Goal: Task Accomplishment & Management: Use online tool/utility

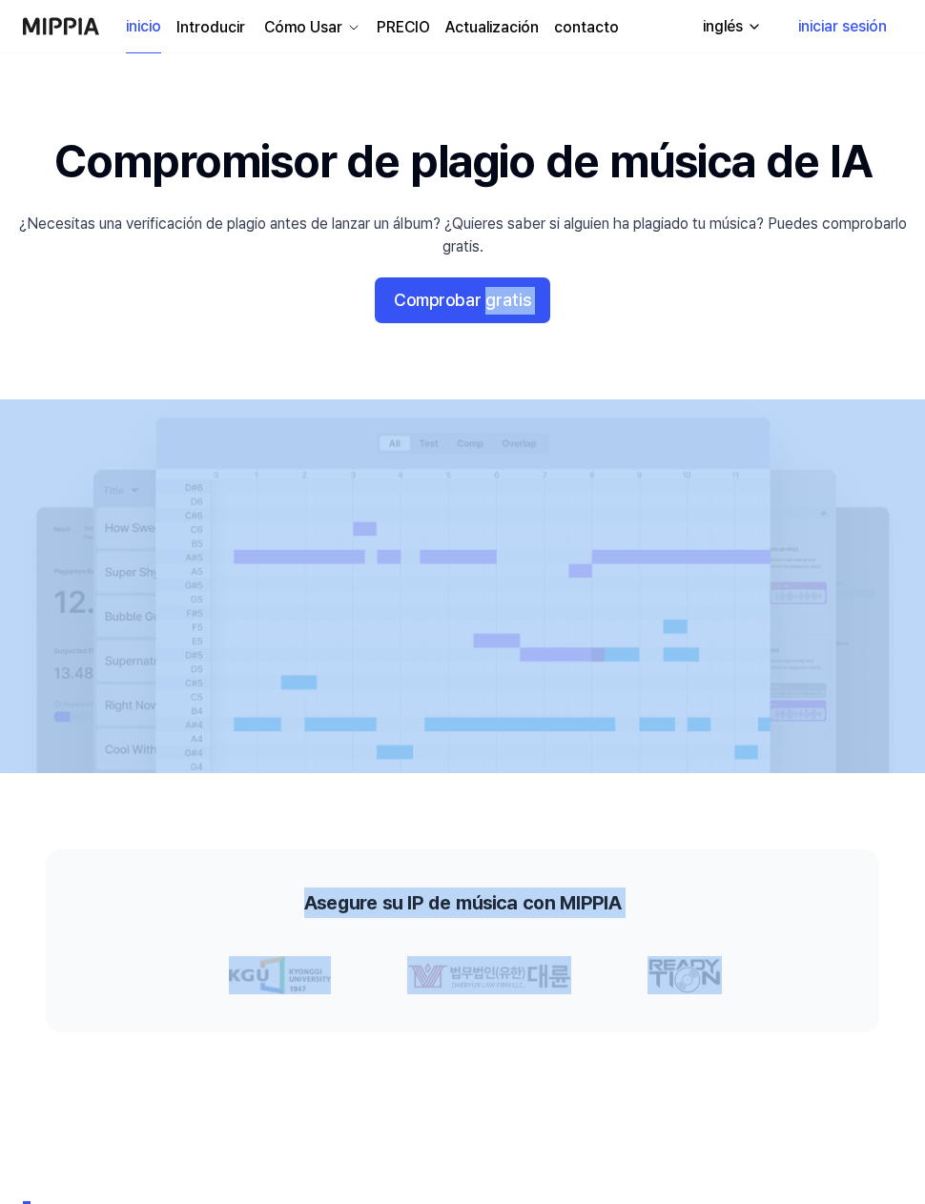
click at [184, 304] on 배너 "Compromisor de plagio de música de IA ¿Necesitas una verificación de plagio ant…" at bounding box center [462, 451] width 925 height 643
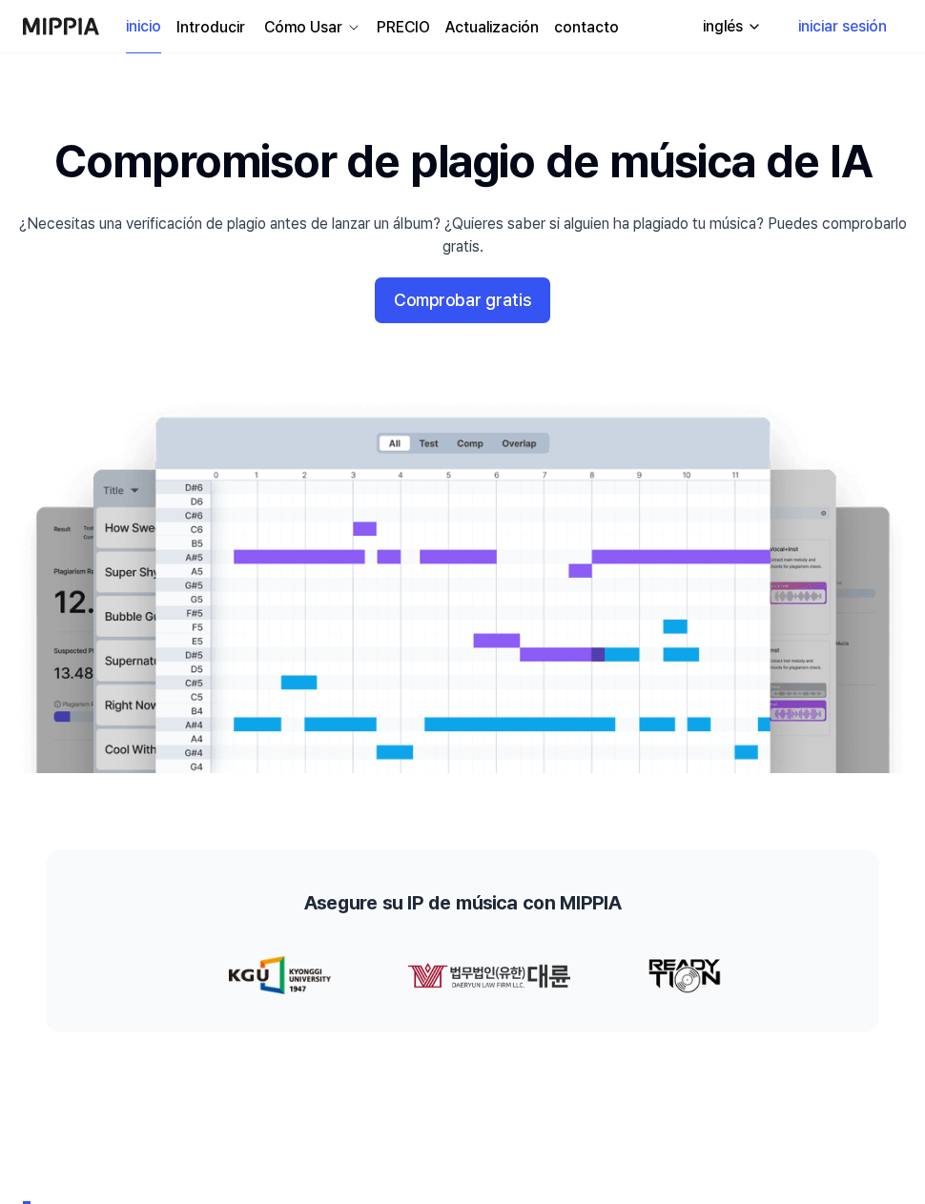
click at [405, 313] on button "Comprobar gratis" at bounding box center [462, 300] width 175 height 46
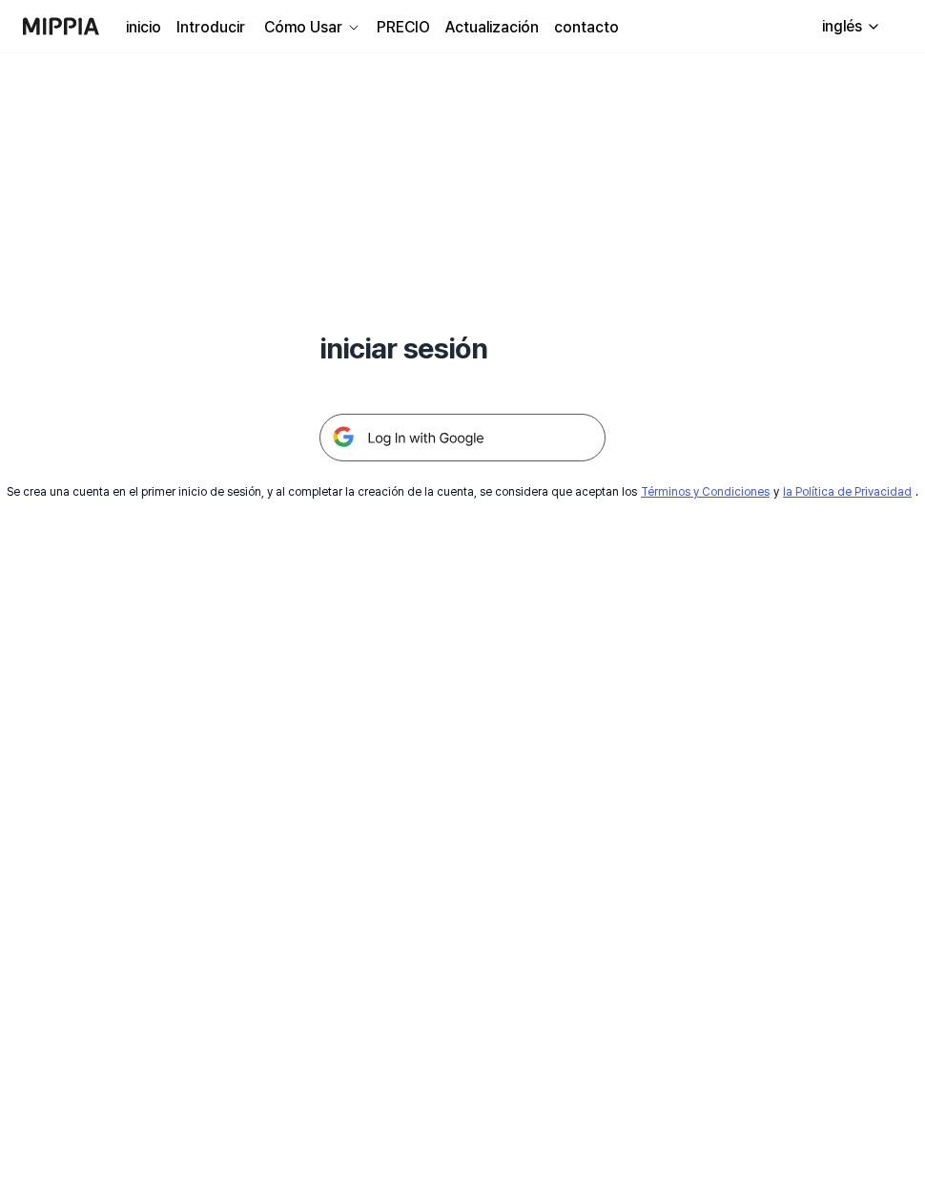
click at [340, 451] on img at bounding box center [462, 438] width 286 height 48
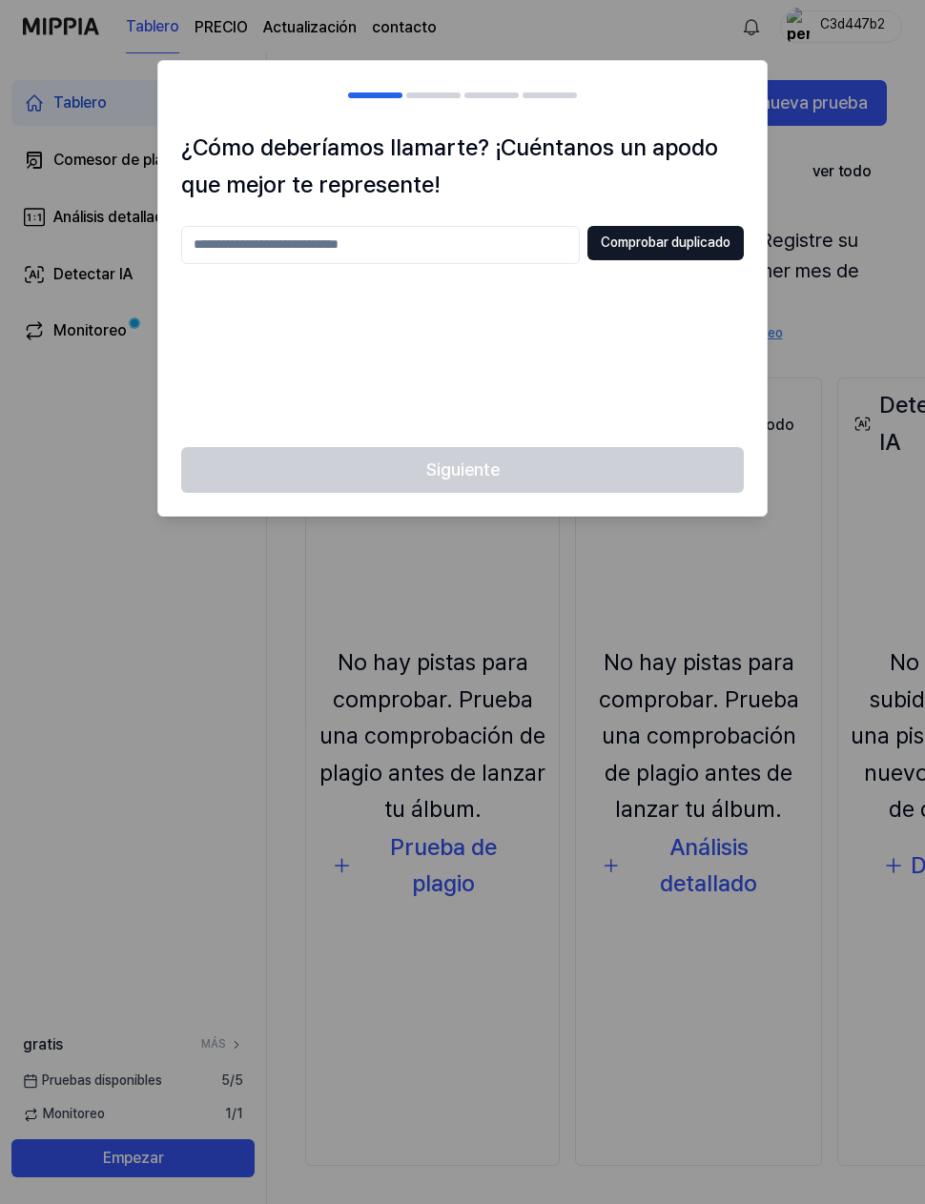
click at [224, 237] on input "text" at bounding box center [380, 245] width 398 height 38
type input "****"
click at [616, 249] on button "Comprobar duplicado" at bounding box center [665, 243] width 156 height 34
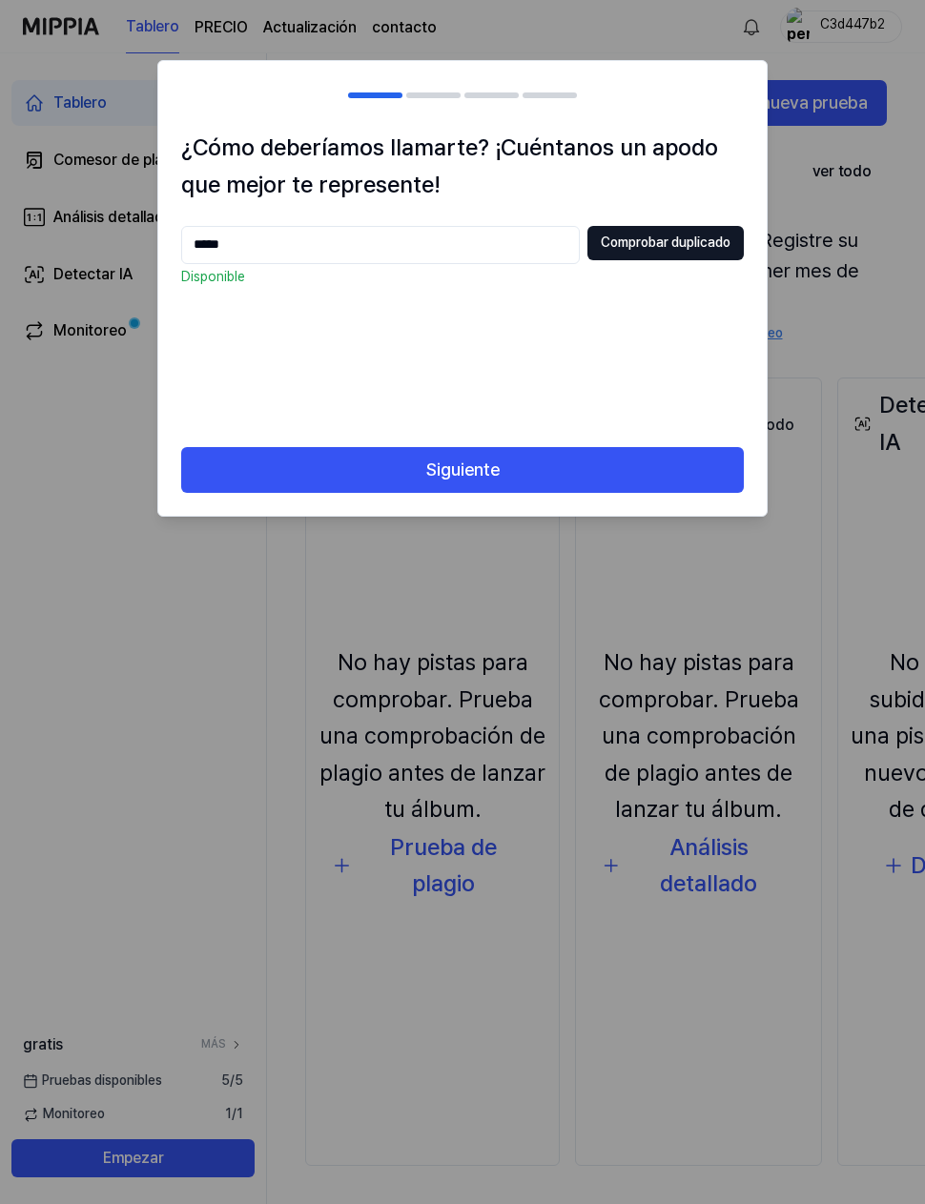
click at [412, 459] on button "Siguiente" at bounding box center [462, 470] width 562 height 46
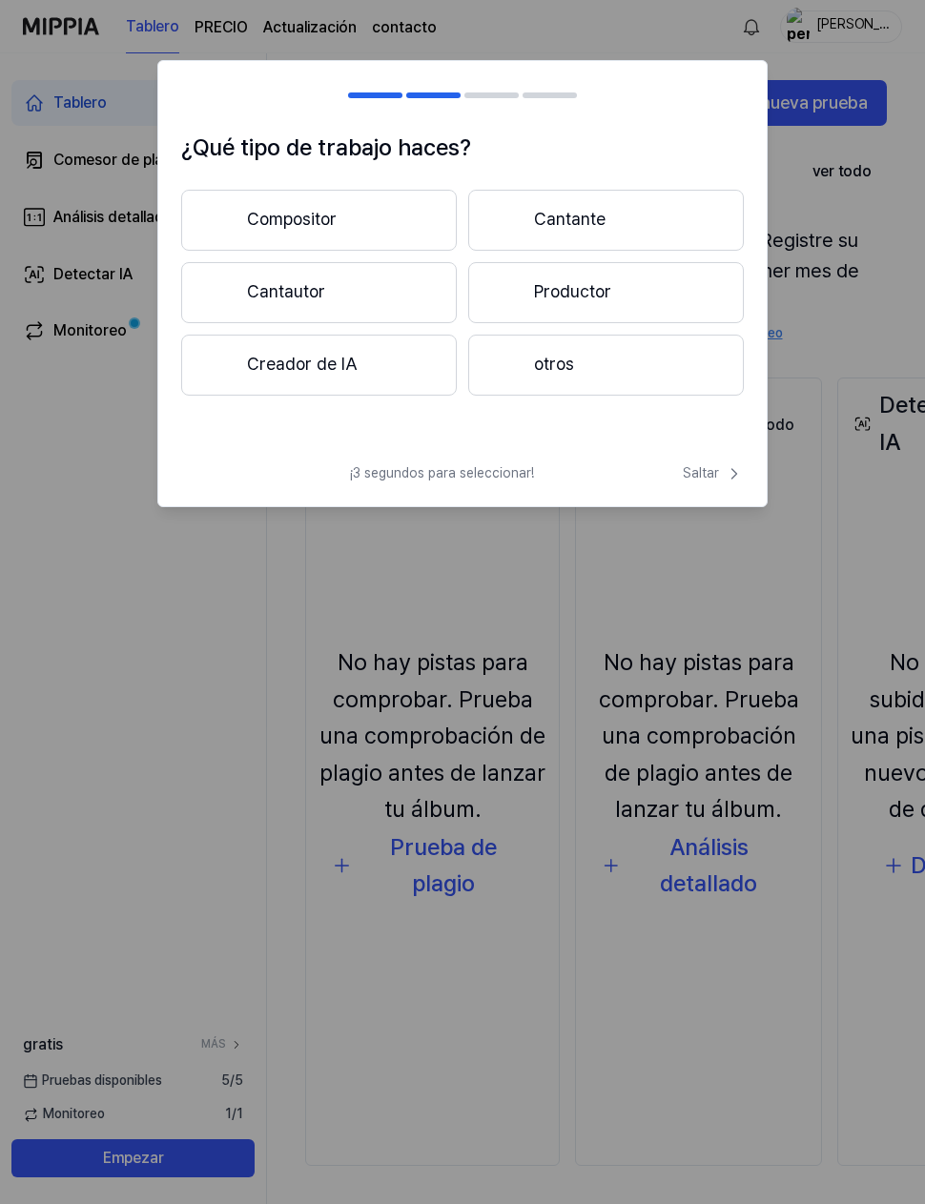
click at [242, 230] on button "Compositor" at bounding box center [318, 220] width 275 height 61
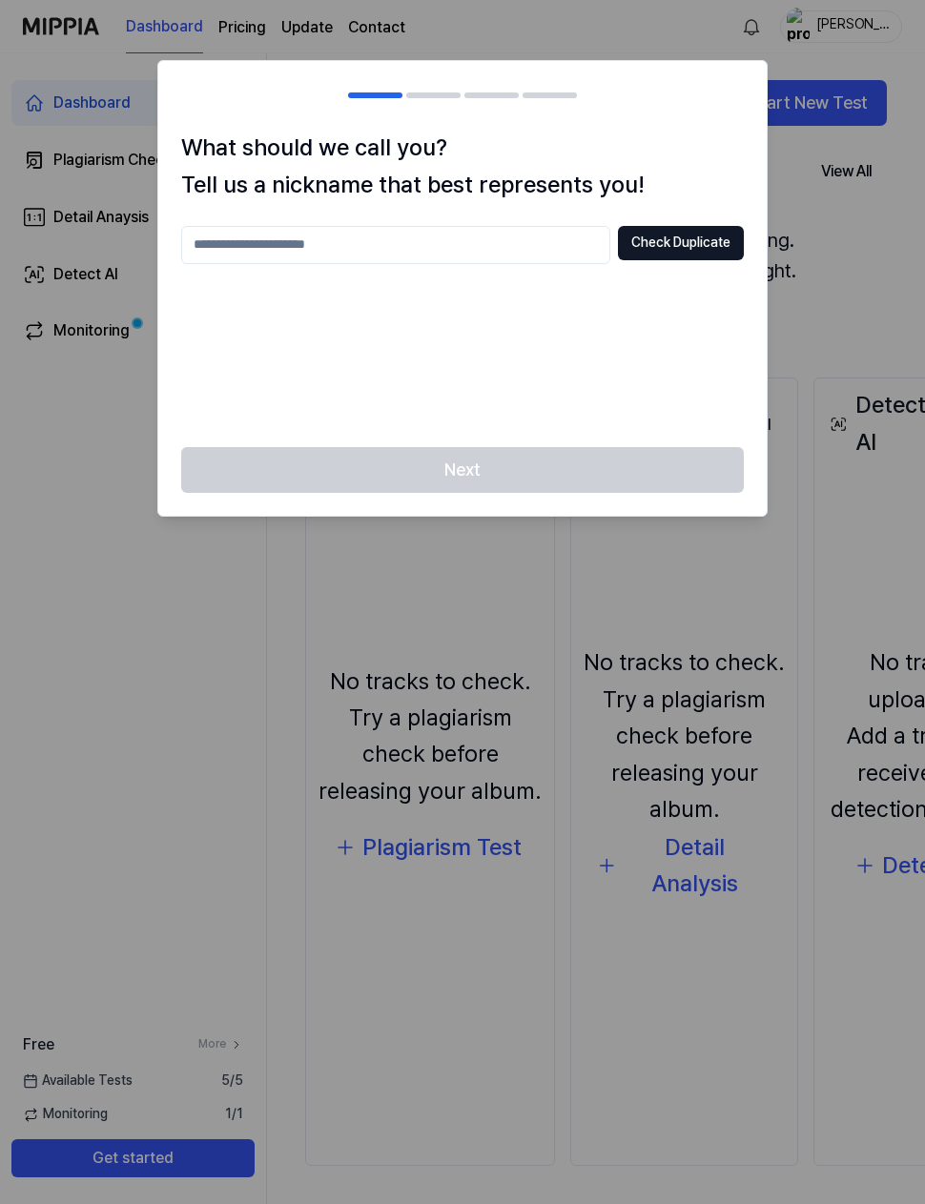
click at [228, 237] on input "text" at bounding box center [395, 245] width 429 height 38
click at [633, 241] on button "Check Duplicate" at bounding box center [681, 243] width 126 height 34
click at [77, 372] on div at bounding box center [462, 602] width 925 height 1204
click at [245, 240] on input "****" at bounding box center [395, 245] width 429 height 38
type input "*****"
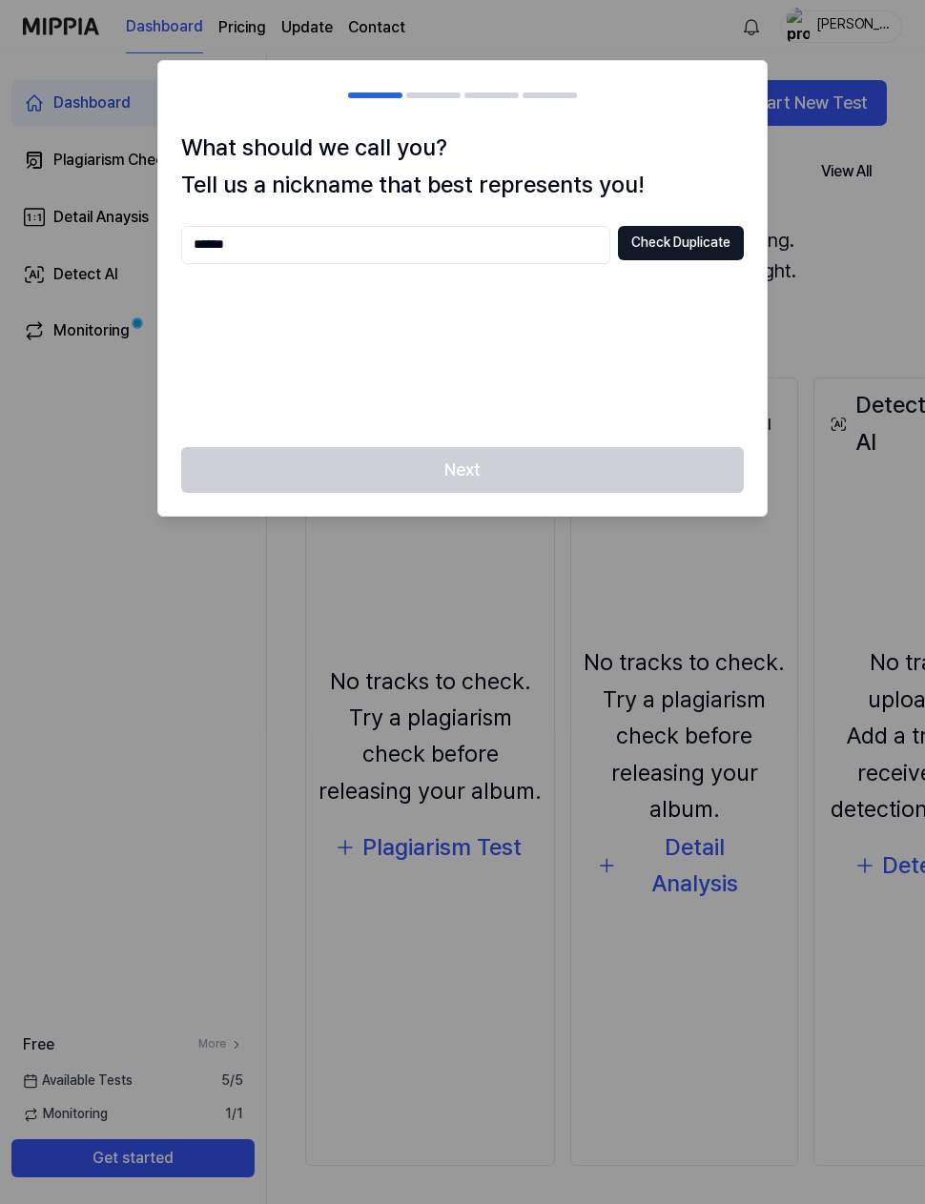
click at [715, 240] on button "Check Duplicate" at bounding box center [681, 243] width 126 height 34
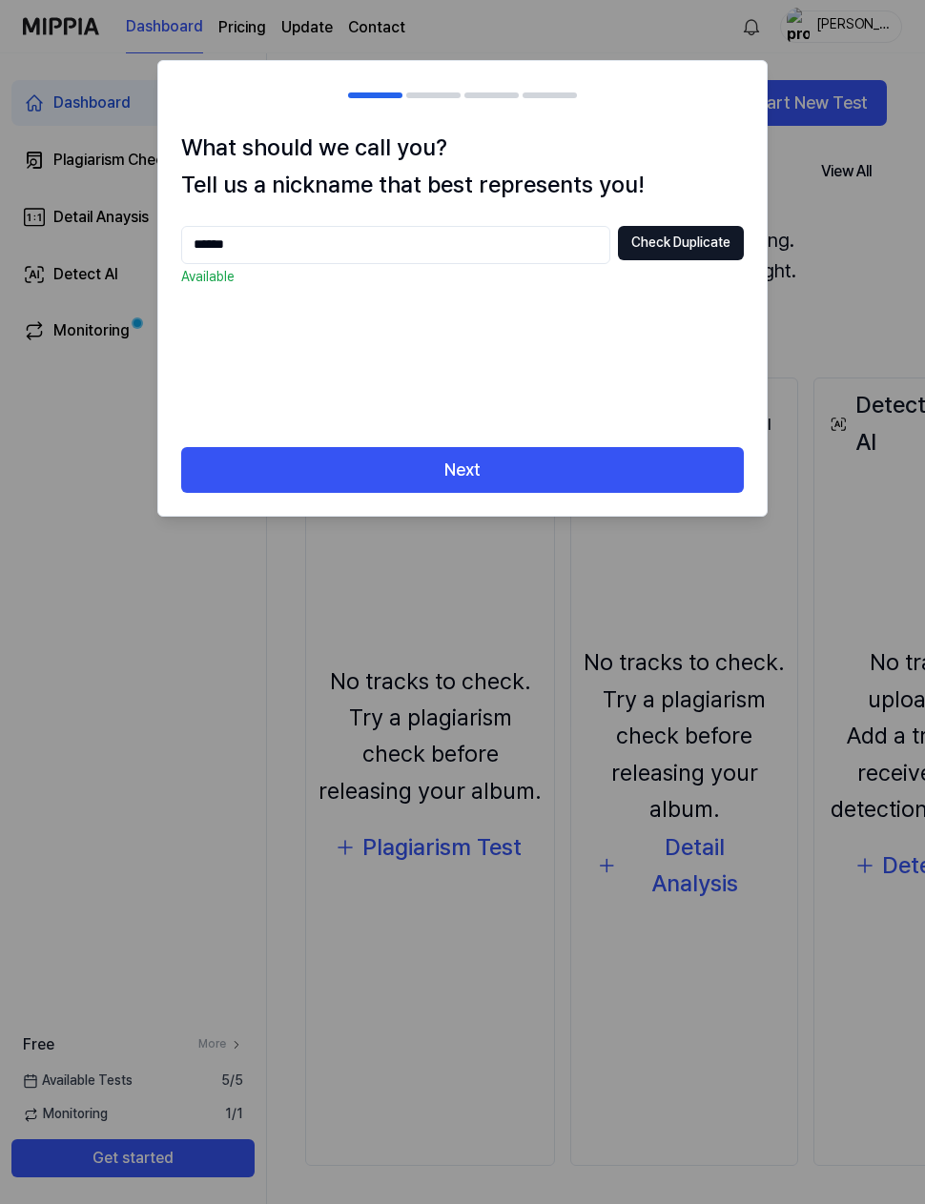
click at [499, 461] on button "Next" at bounding box center [462, 470] width 562 height 46
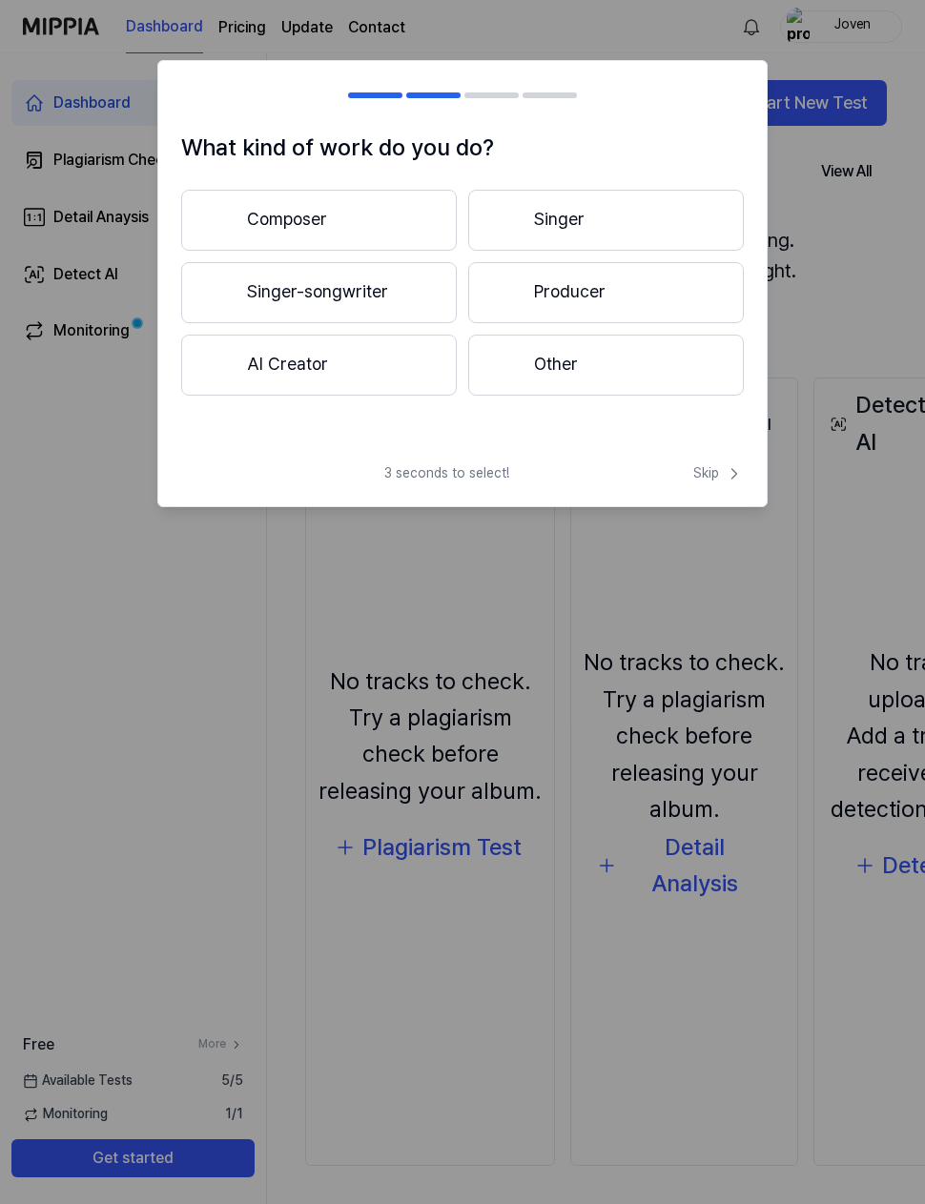
click at [295, 212] on button "Composer" at bounding box center [318, 220] width 275 height 61
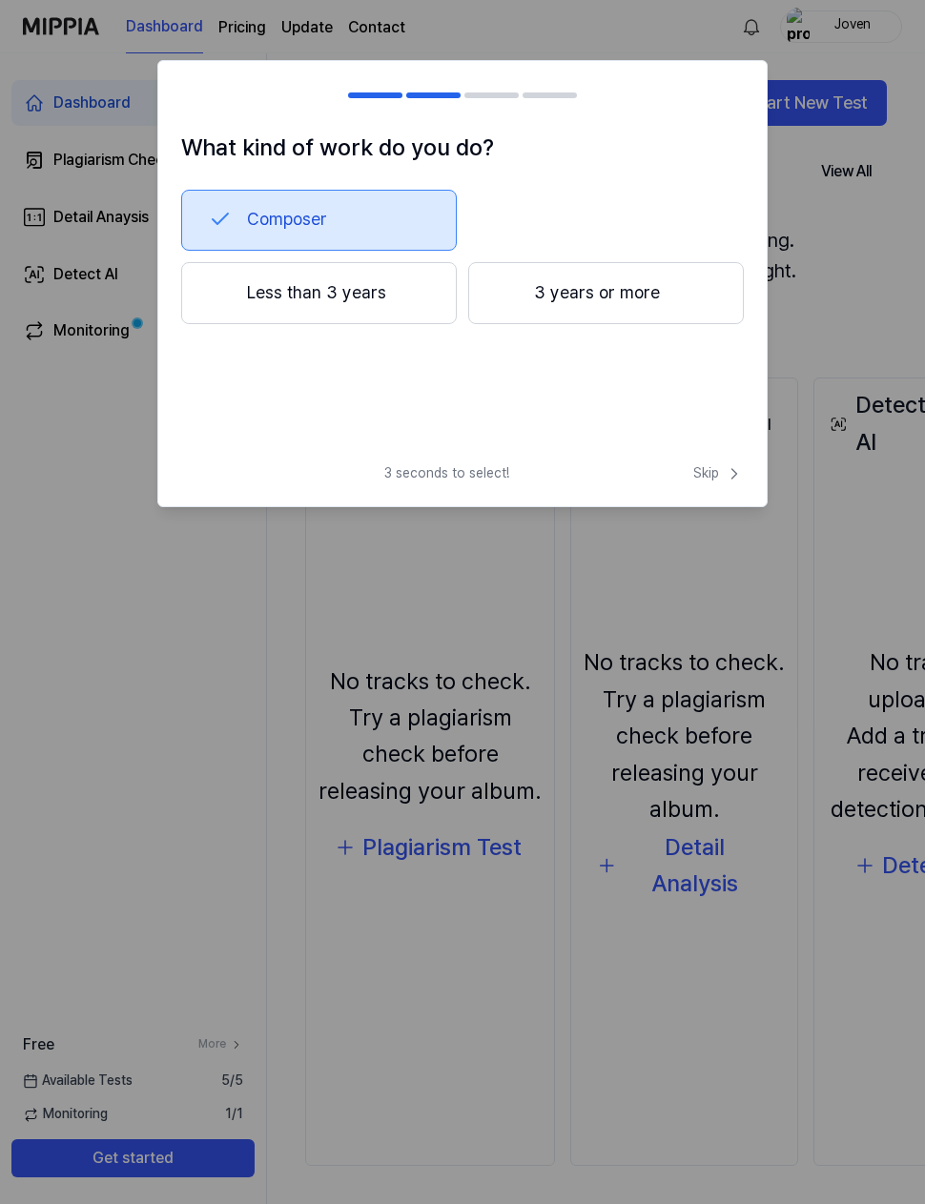
click at [259, 273] on button "Less than 3 years" at bounding box center [318, 293] width 275 height 63
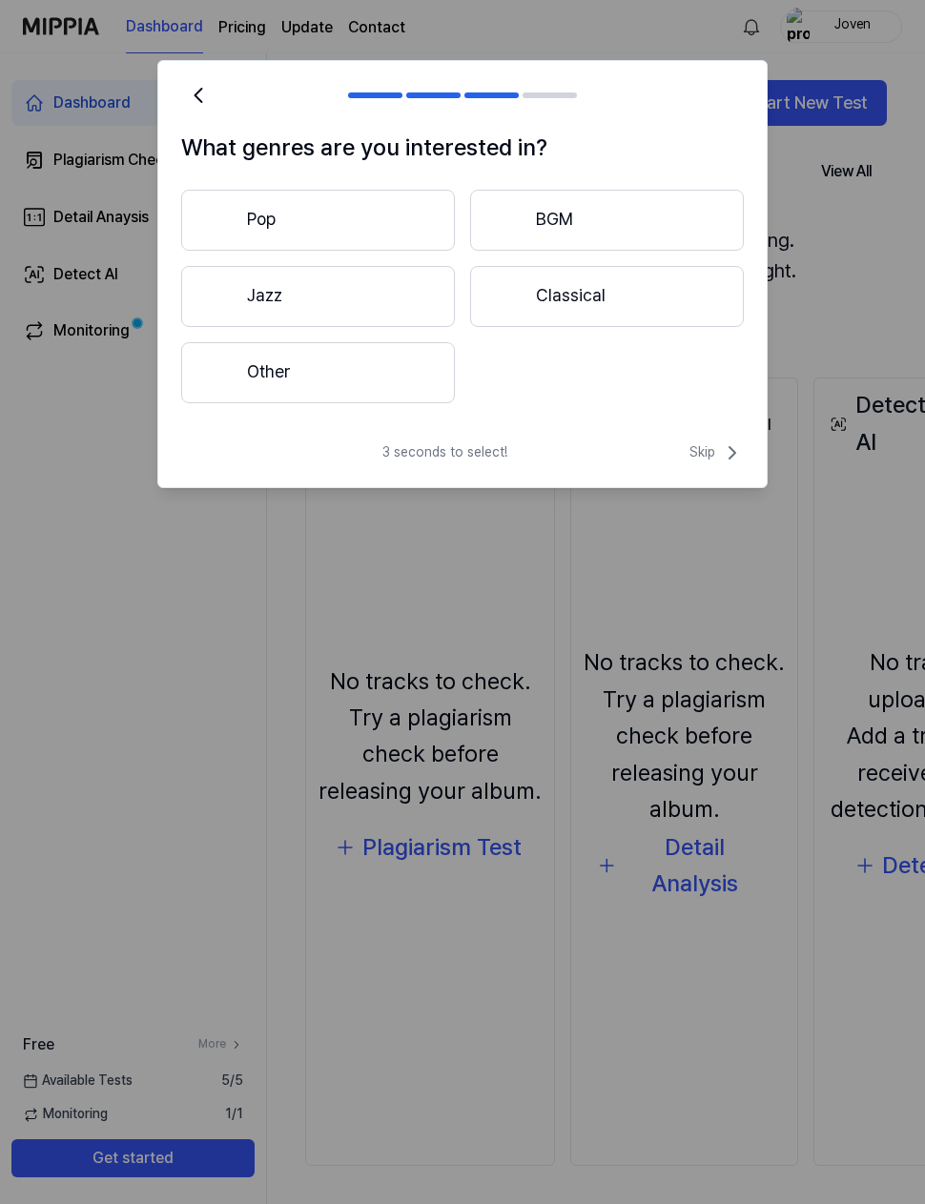
click at [267, 364] on button "Other" at bounding box center [318, 372] width 274 height 61
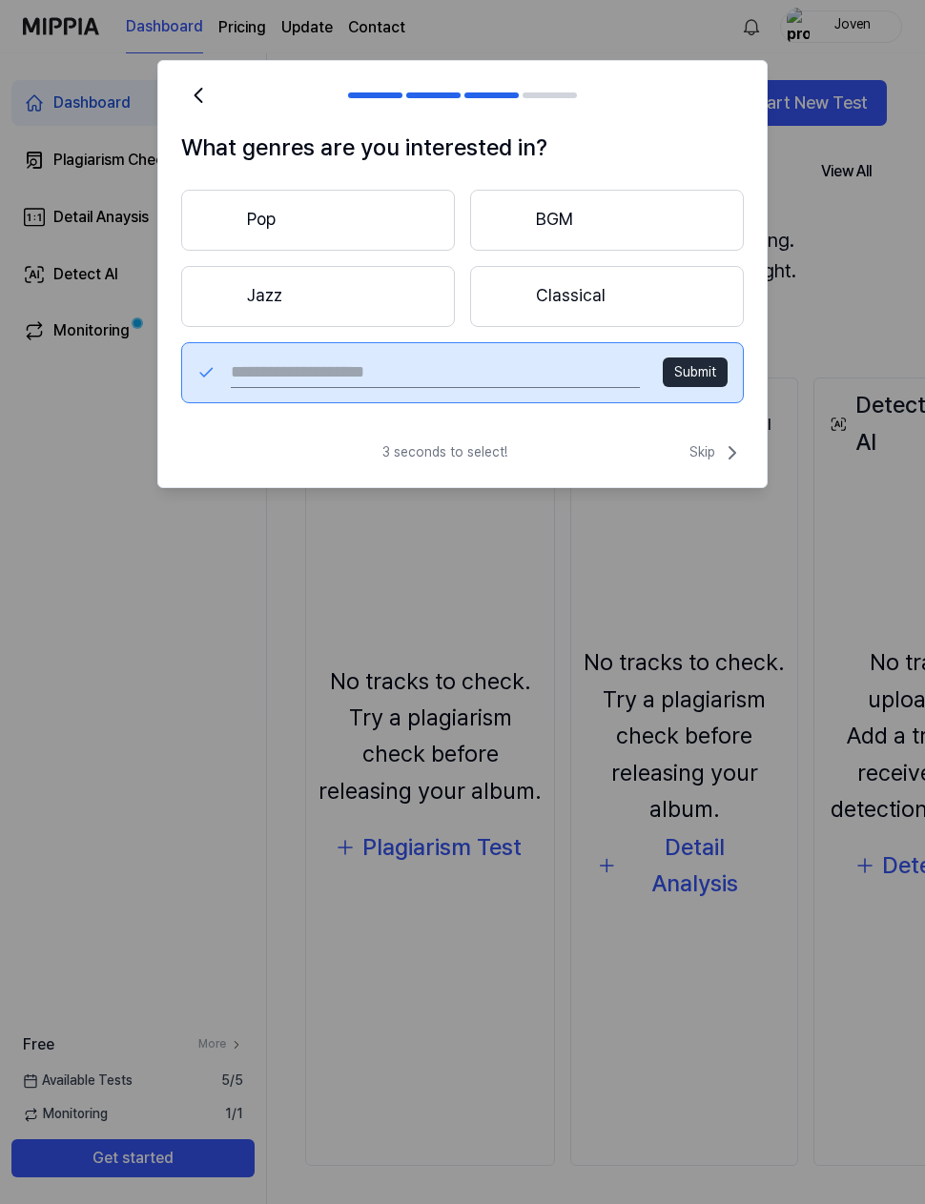
click at [280, 374] on input "text" at bounding box center [435, 372] width 409 height 31
type input "**********"
click at [678, 364] on button "Submit" at bounding box center [694, 372] width 65 height 31
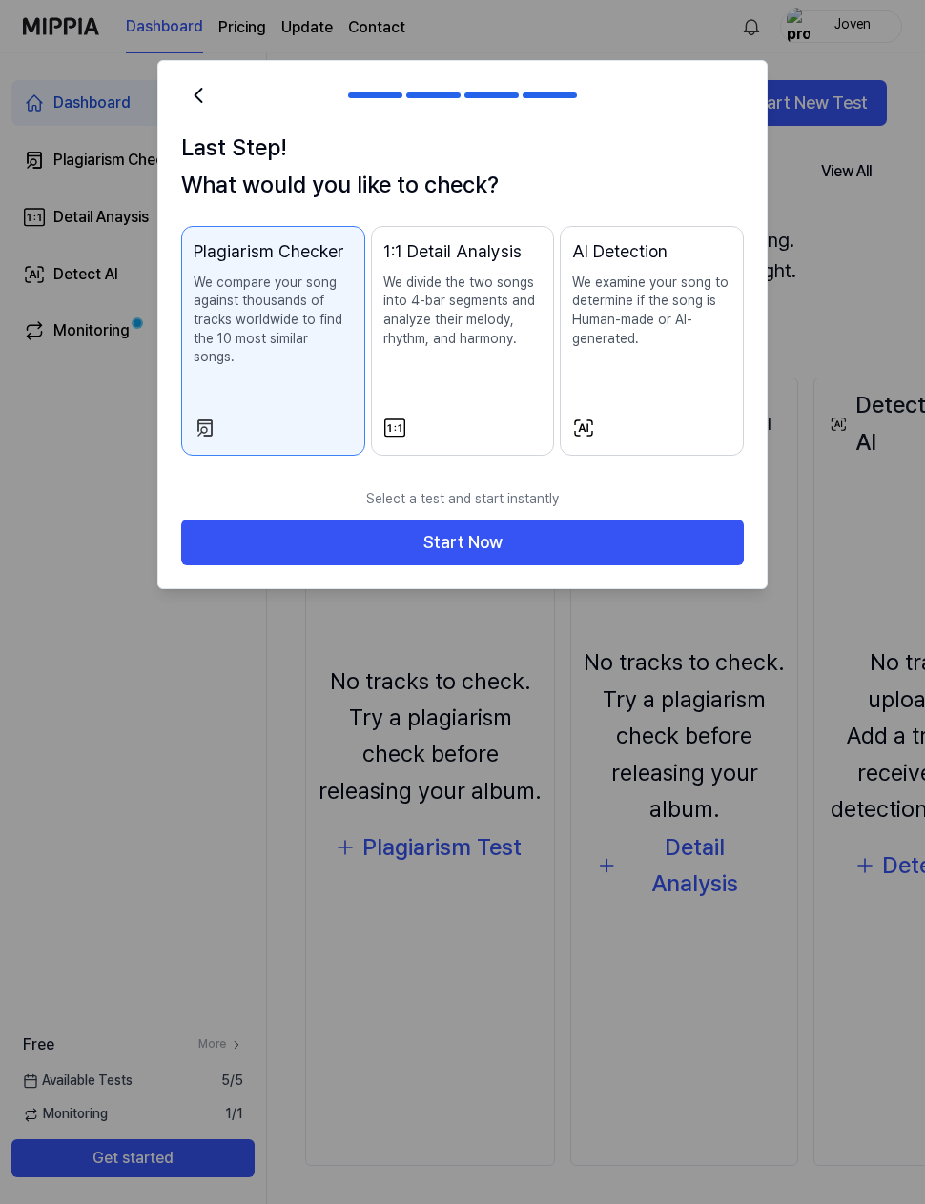
click at [333, 525] on button "Start Now" at bounding box center [462, 542] width 562 height 46
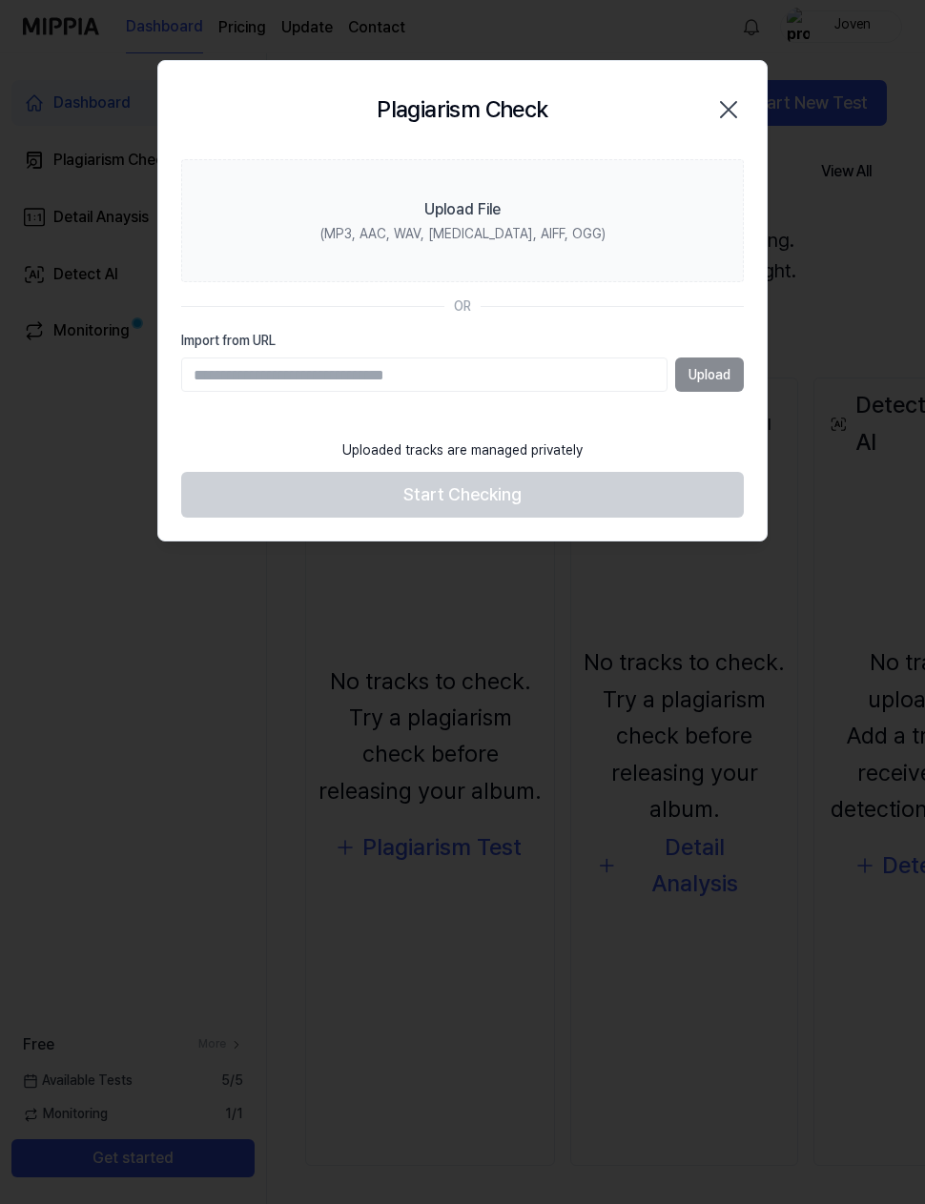
click at [441, 207] on div "Upload File" at bounding box center [462, 209] width 76 height 23
click at [0, 0] on input "Upload File (MP3, AAC, WAV, FLAC, AIFF, OGG)" at bounding box center [0, 0] width 0 height 0
click at [579, 232] on label "Upload File (MP3, AAC, WAV, FLAC, AIFF, OGG)" at bounding box center [462, 221] width 562 height 124
click at [0, 0] on input "Upload File (MP3, AAC, WAV, FLAC, AIFF, OGG)" at bounding box center [0, 0] width 0 height 0
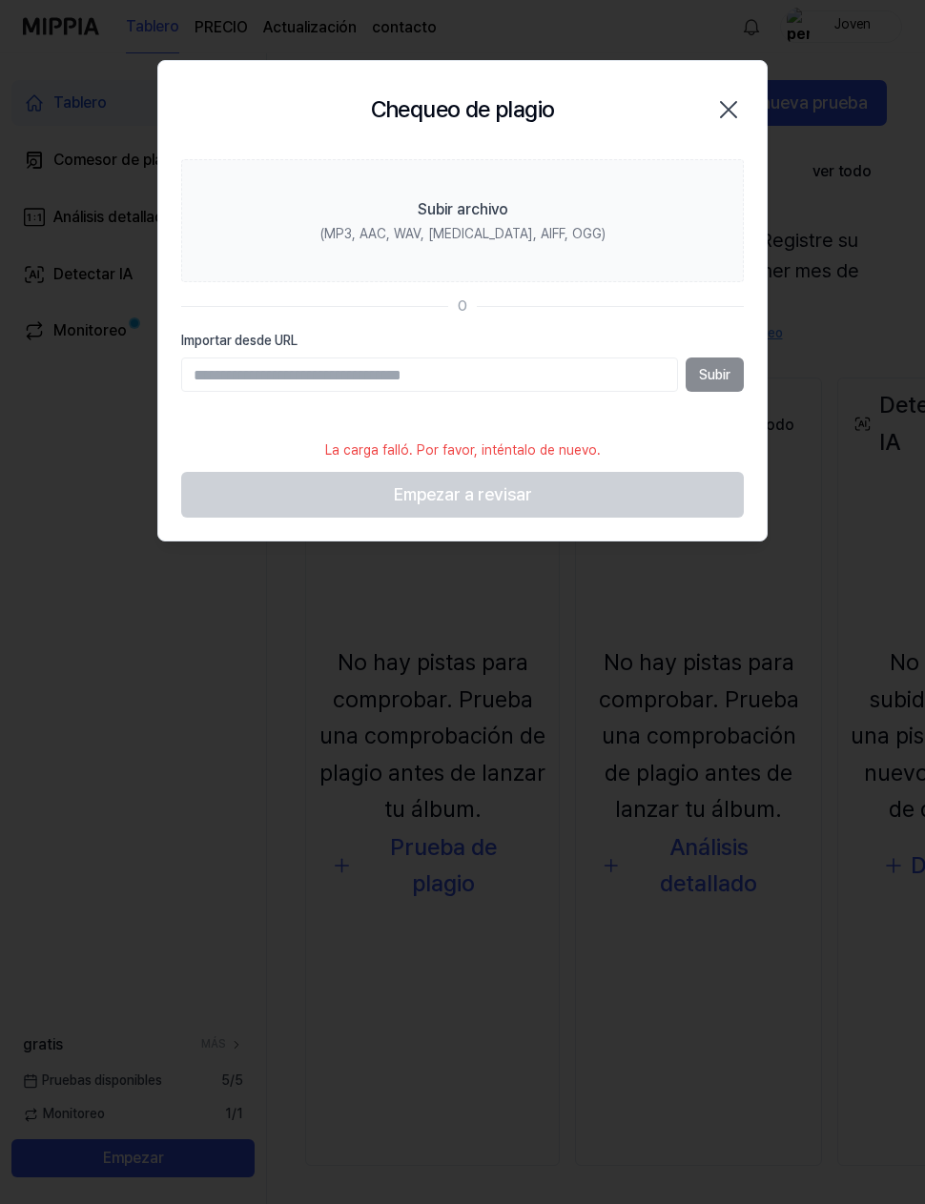
click at [640, 372] on input "Importar desde URL" at bounding box center [429, 374] width 497 height 34
click at [530, 241] on div "(MP3, AAC, WAV, FLAC, AIFF, OGG)" at bounding box center [462, 234] width 285 height 19
click at [0, 0] on input "Subir archivo (MP3, AAC, WAV, FLAC, AIFF, OGG)" at bounding box center [0, 0] width 0 height 0
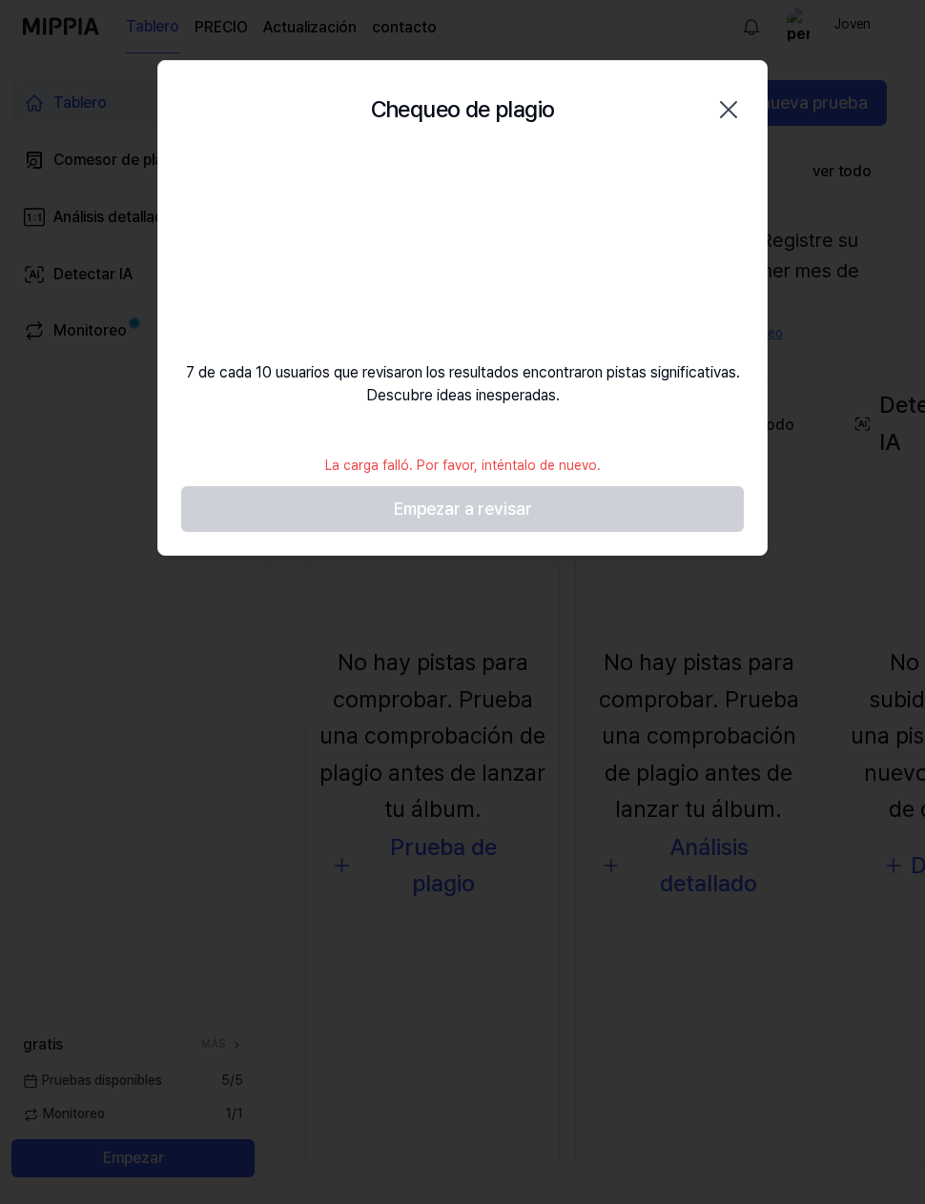
click at [604, 499] on footer "La carga falló. Por favor, inténtalo de nuevo. Empezar a revisar" at bounding box center [462, 489] width 562 height 88
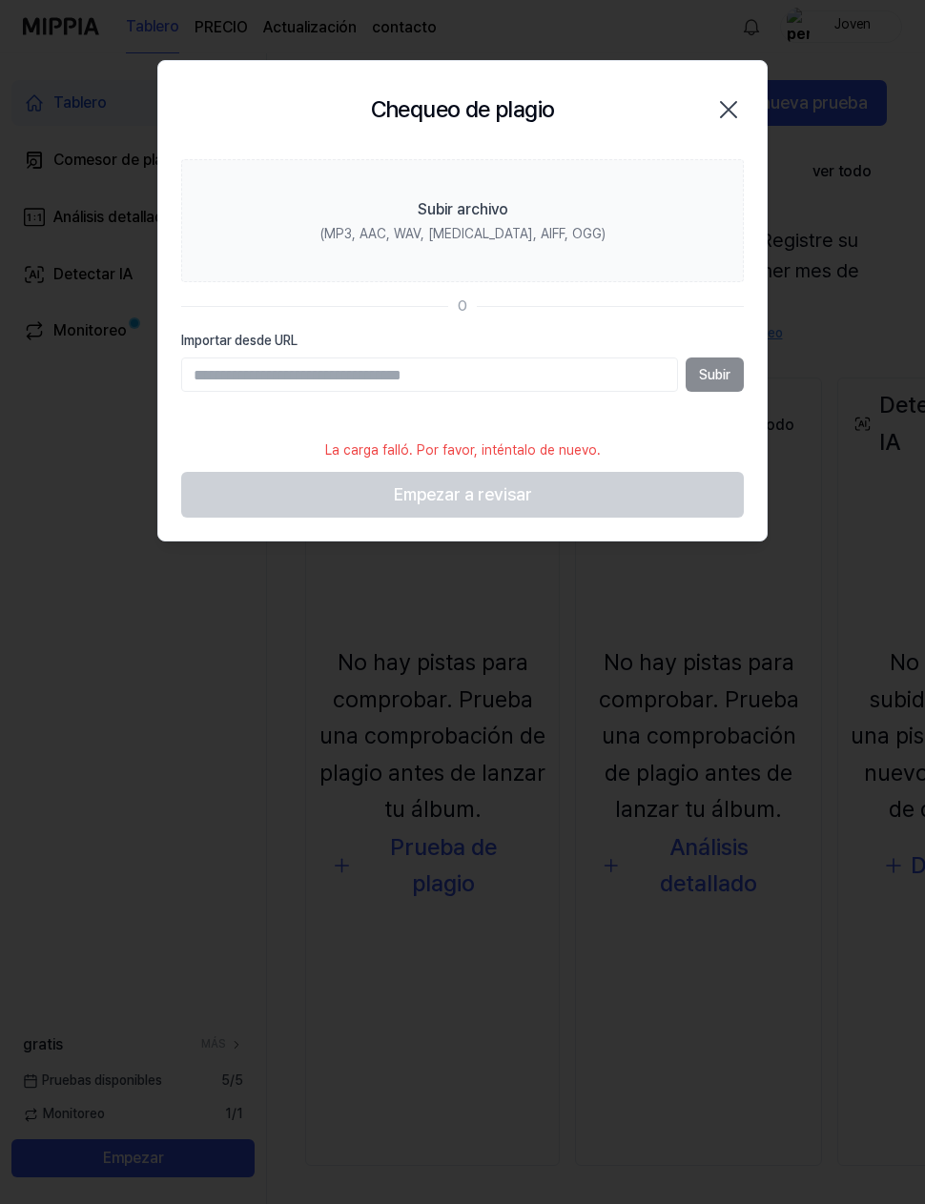
click at [742, 99] on icon "button" at bounding box center [728, 109] width 31 height 31
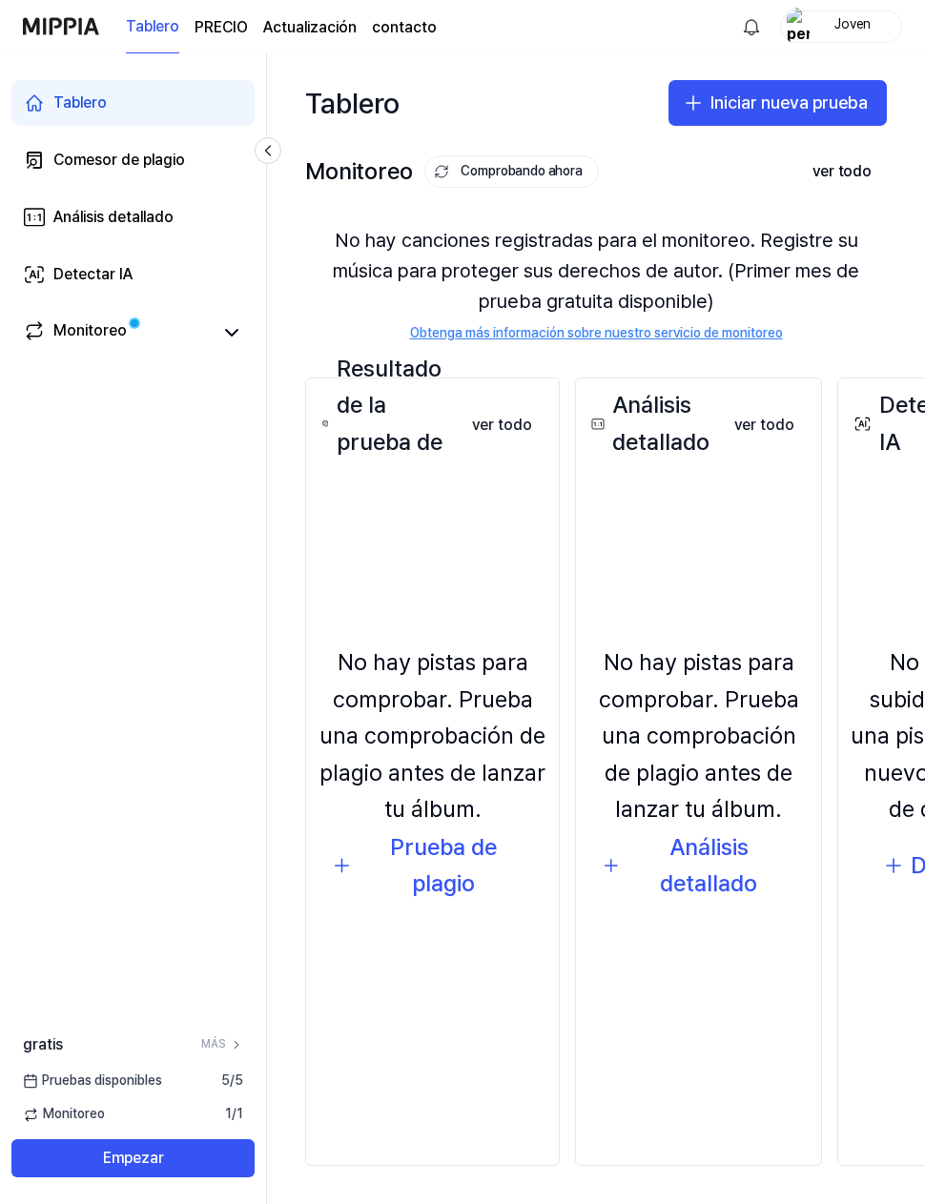
click at [424, 411] on div "Resultado de la prueba de plagio" at bounding box center [386, 424] width 139 height 147
click at [486, 424] on button "ver todo" at bounding box center [502, 425] width 91 height 38
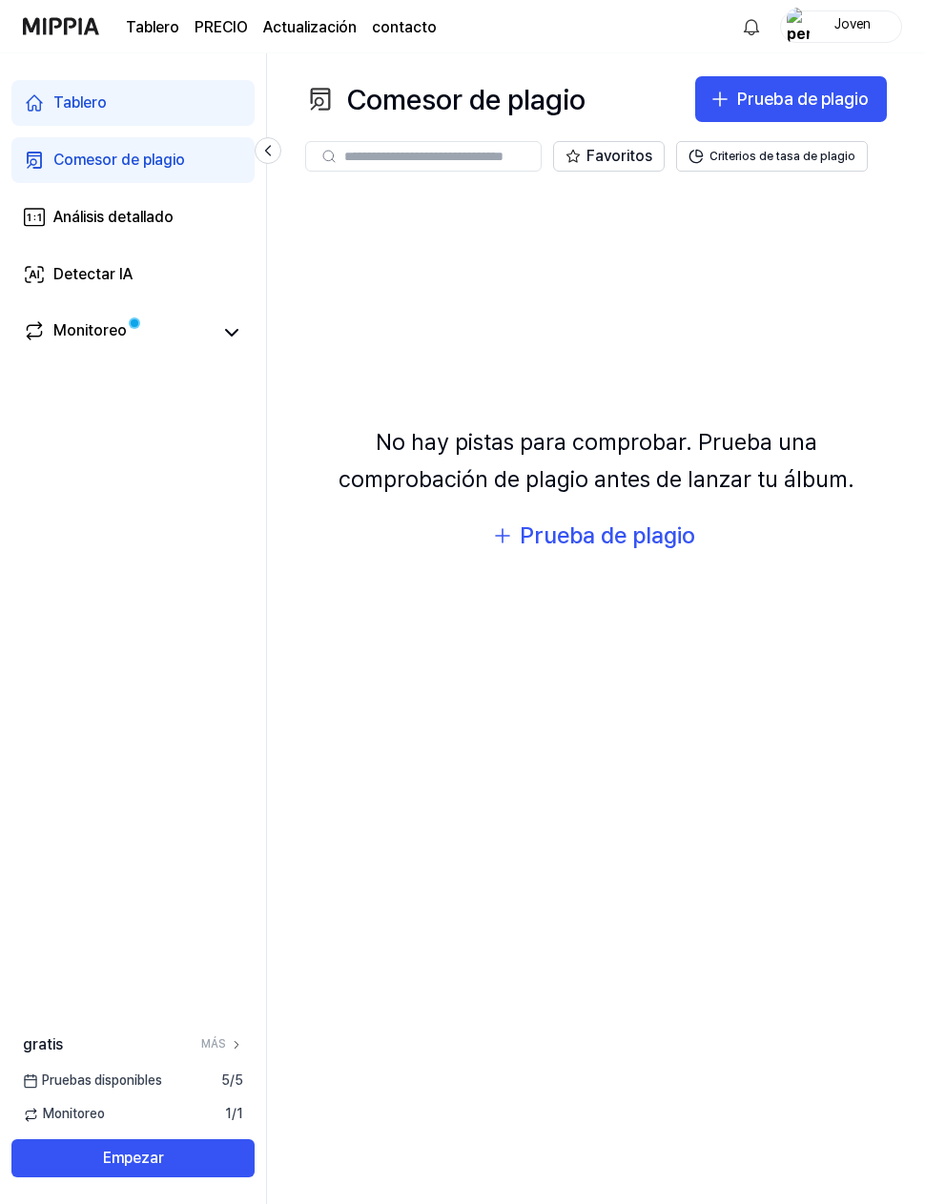
click at [81, 335] on div "Monitoreo" at bounding box center [89, 332] width 73 height 27
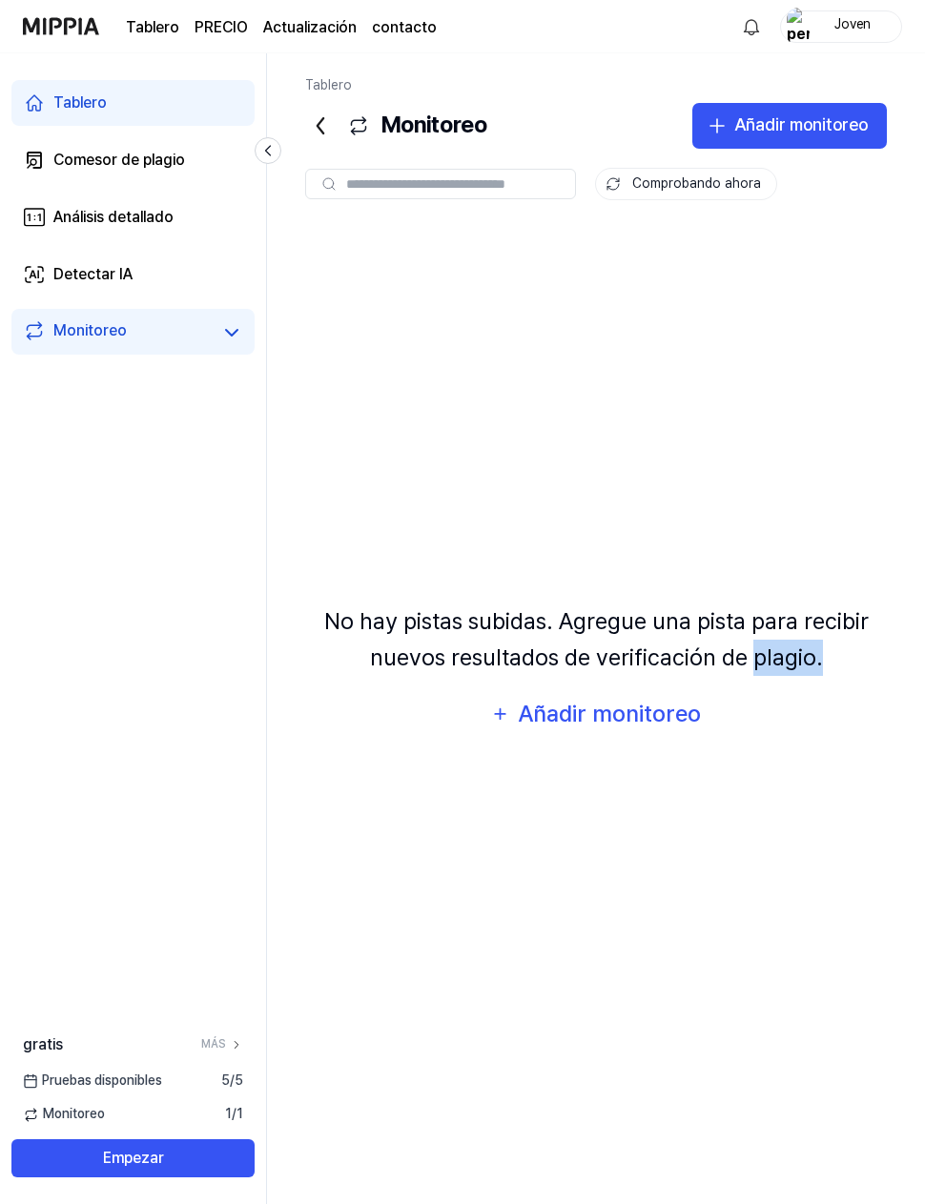
click at [774, 841] on div "No hay pistas subidas. Agregue una pista para recibir nuevos resultados de veri…" at bounding box center [595, 670] width 581 height 891
click at [41, 209] on rect at bounding box center [35, 217] width 20 height 17
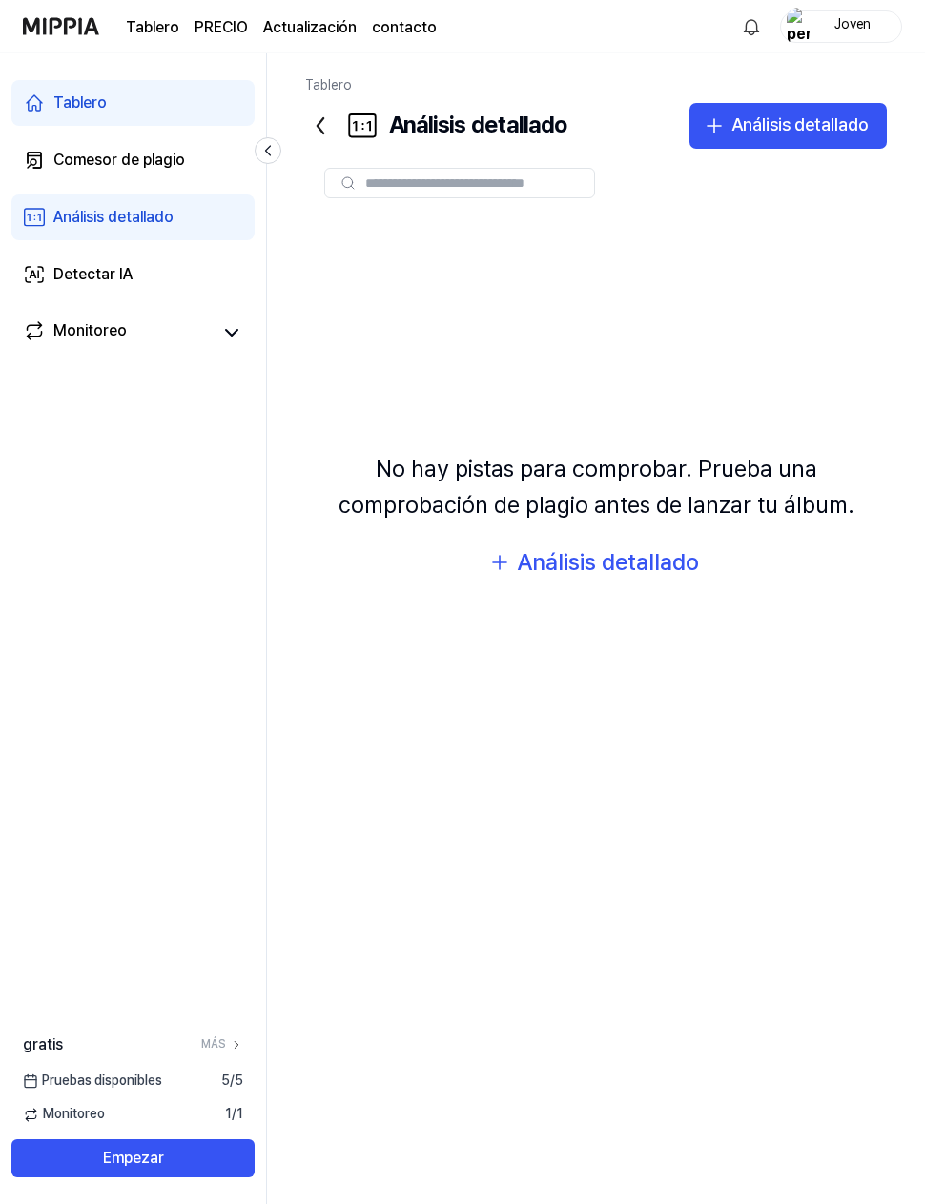
click at [378, 124] on div "Análisis detallado" at bounding box center [436, 126] width 262 height 46
click at [12, 165] on link "Comesor de plagio" at bounding box center [132, 160] width 243 height 46
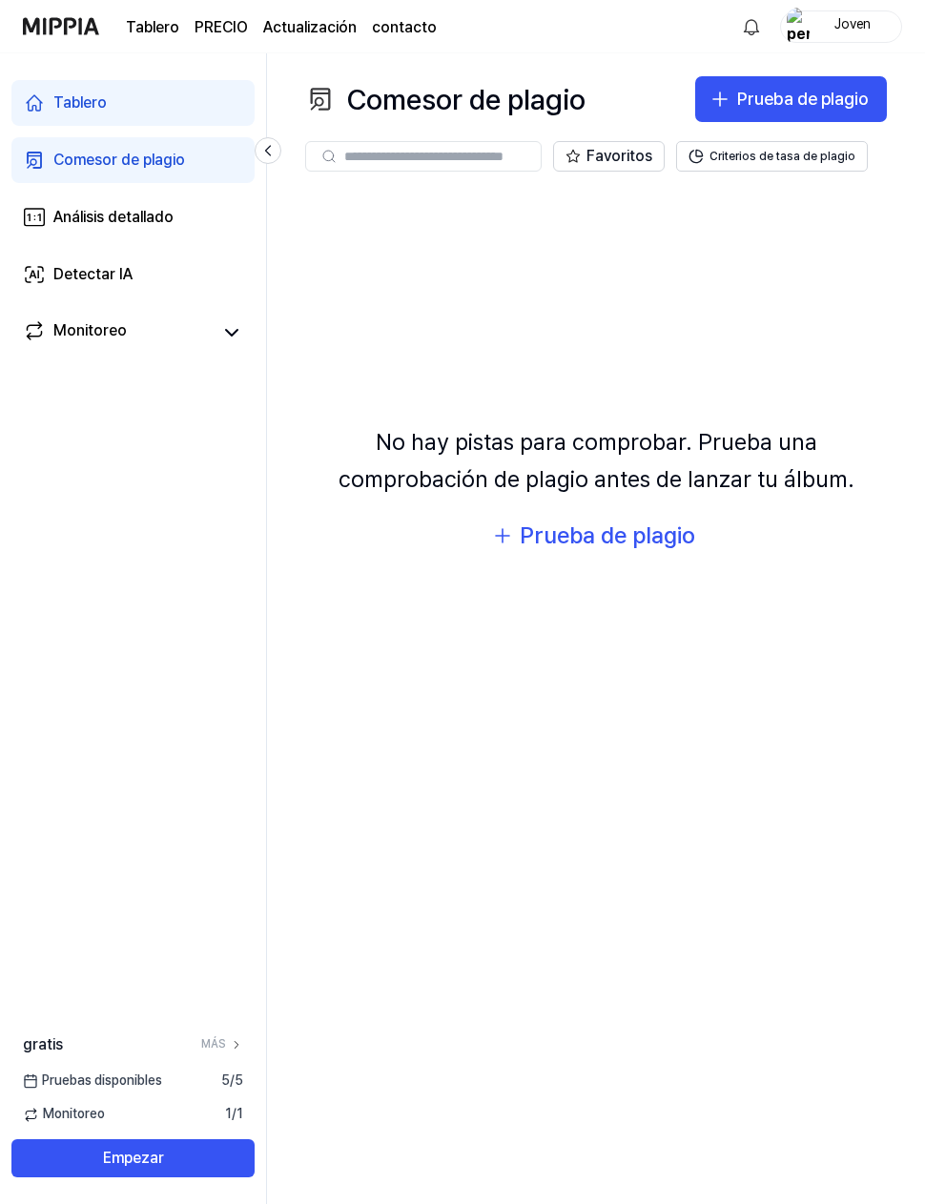
click at [812, 101] on div "Prueba de plagio" at bounding box center [802, 100] width 131 height 28
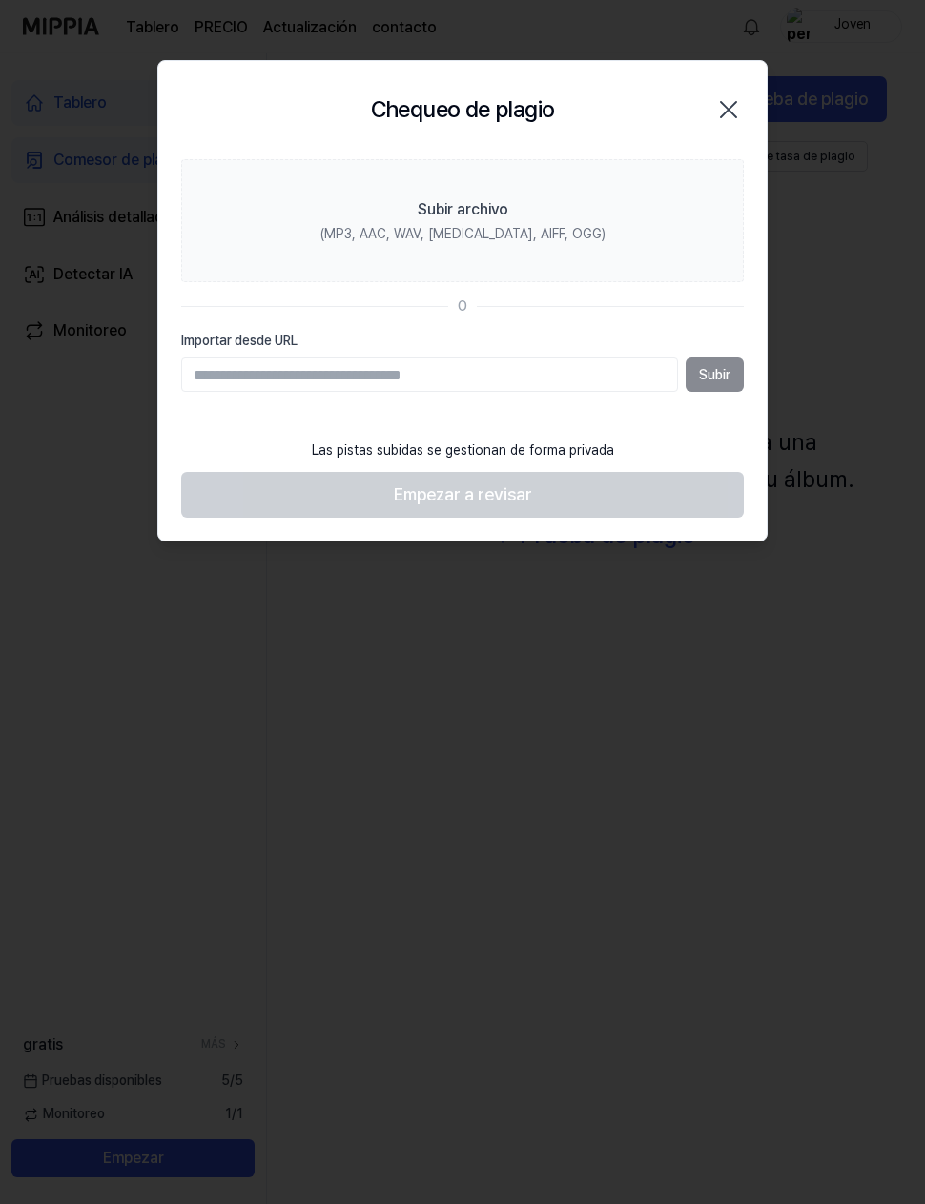
click at [383, 206] on label "Subir archivo (MP3, AAC, WAV, FLAC, AIFF, OGG)" at bounding box center [462, 221] width 562 height 124
click at [0, 0] on input "Subir archivo (MP3, AAC, WAV, FLAC, AIFF, OGG)" at bounding box center [0, 0] width 0 height 0
click at [592, 374] on input "Importar desde URL" at bounding box center [429, 374] width 497 height 34
click at [739, 113] on icon "button" at bounding box center [728, 109] width 31 height 31
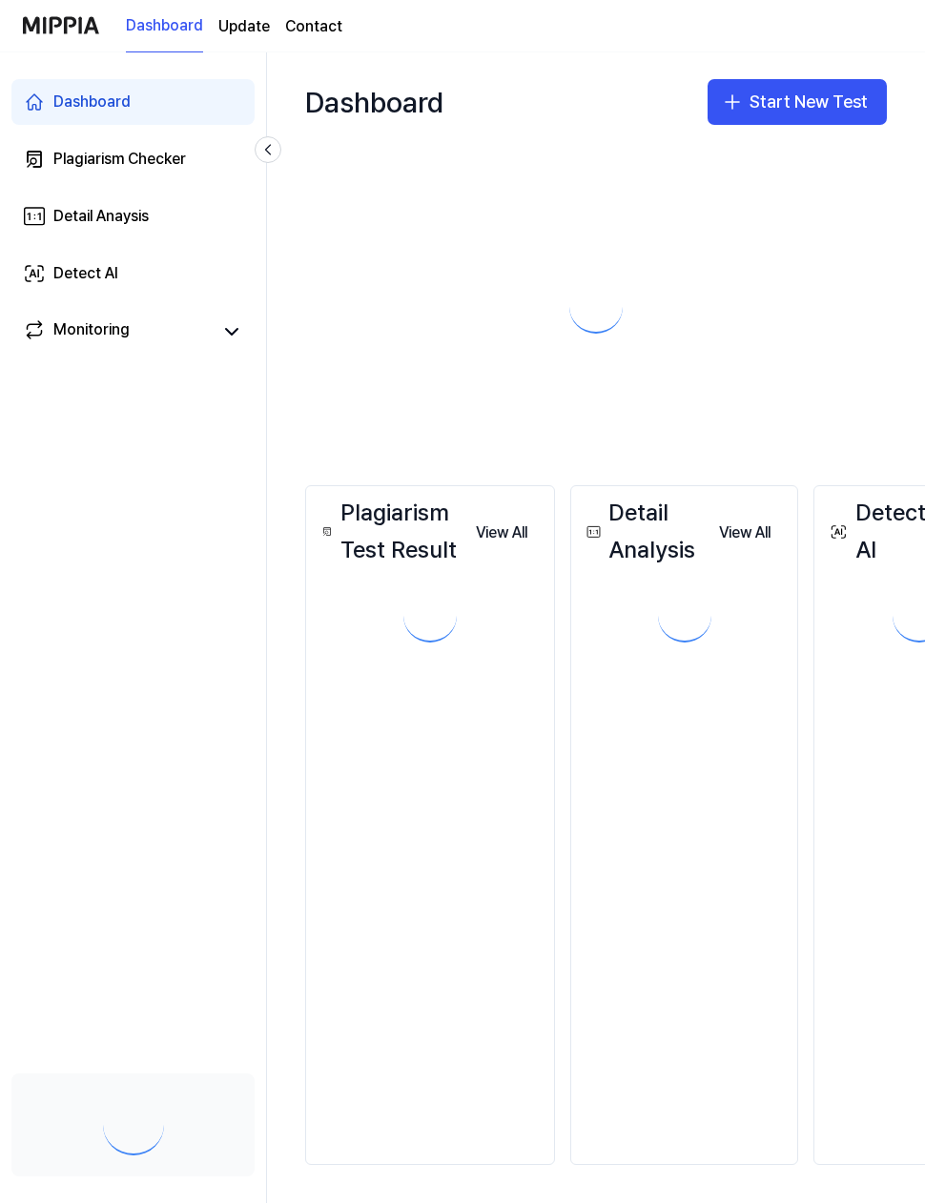
click at [582, 1184] on div "Plagiarism Test Result View All Plagiarism Test Result View All Detail Analysis…" at bounding box center [665, 826] width 796 height 756
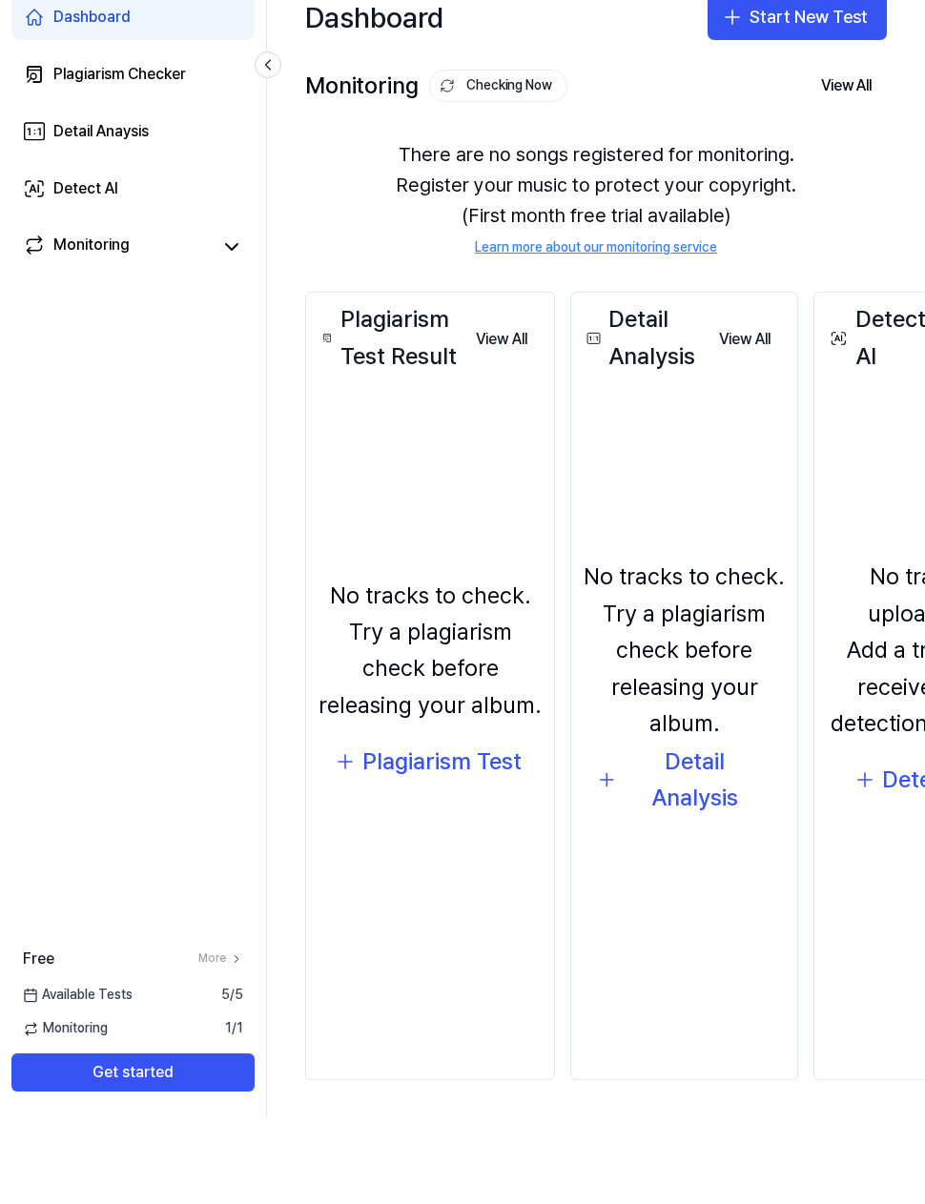
scroll to position [70, 0]
